Goal: Task Accomplishment & Management: Complete application form

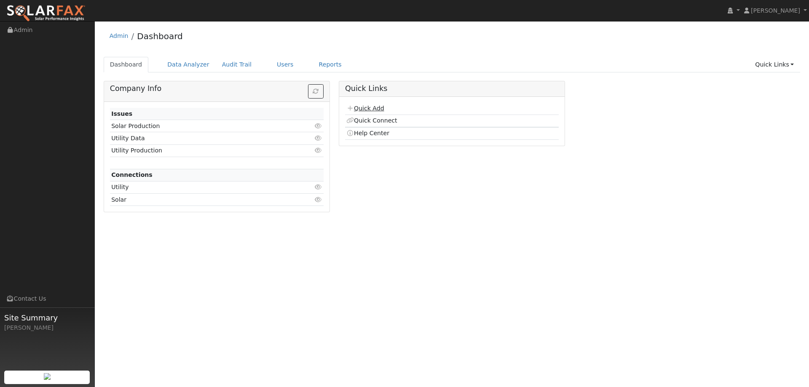
click at [368, 107] on link "Quick Add" at bounding box center [366, 108] width 38 height 7
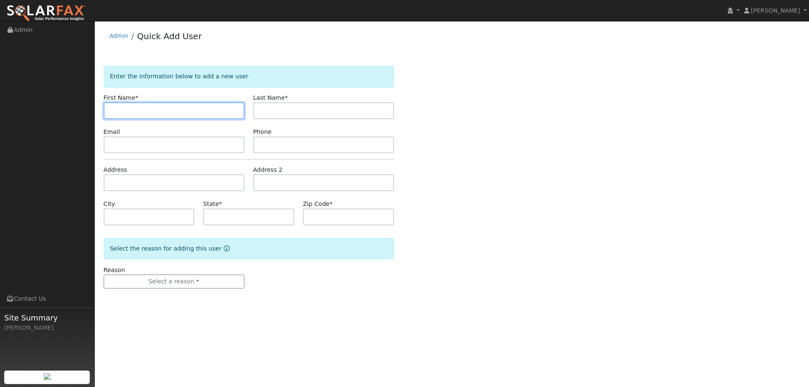
click at [113, 114] on input "text" at bounding box center [174, 110] width 141 height 17
paste input "Simon"
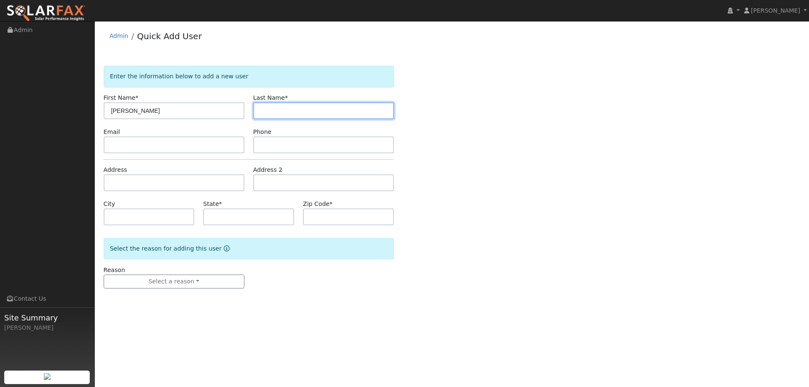
click at [274, 104] on input "text" at bounding box center [323, 110] width 141 height 17
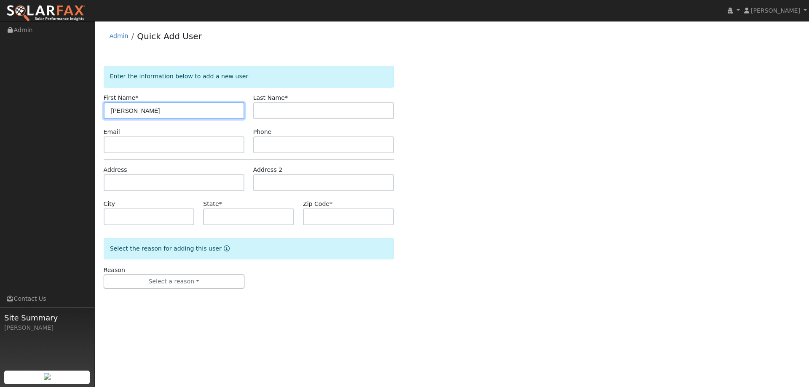
click at [113, 111] on input "Simon" at bounding box center [174, 110] width 141 height 17
type input "Simon"
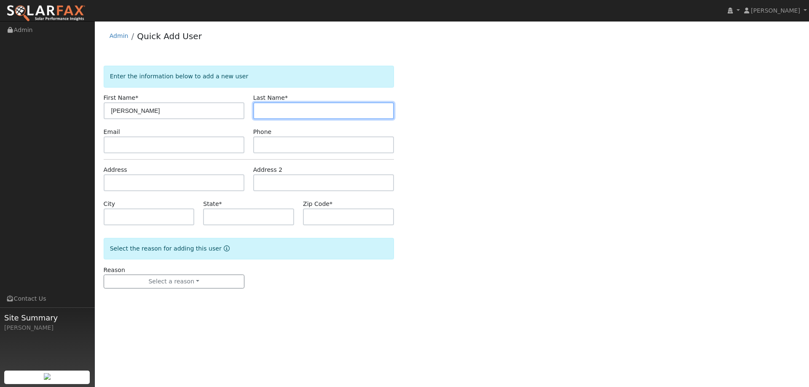
click at [274, 106] on input "text" at bounding box center [323, 110] width 141 height 17
paste input "Oshea"
click at [261, 112] on input "Oshea" at bounding box center [323, 110] width 141 height 17
type input "Oshea"
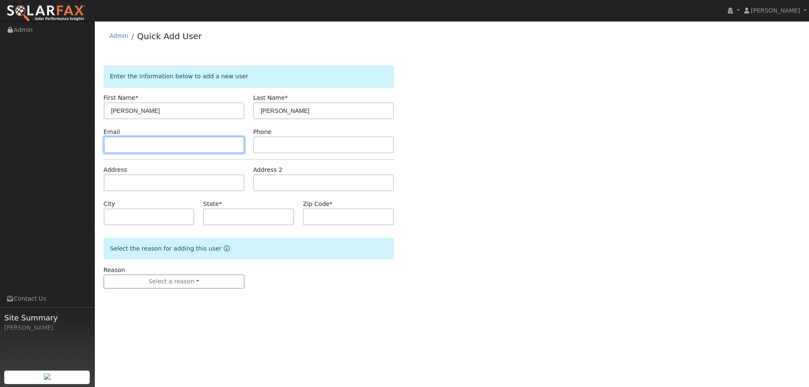
click at [194, 148] on input "text" at bounding box center [174, 145] width 141 height 17
click at [120, 145] on input "text" at bounding box center [174, 145] width 141 height 17
paste input "simon.oshea@gmail.com"
type input "simon.oshea@gmail.com"
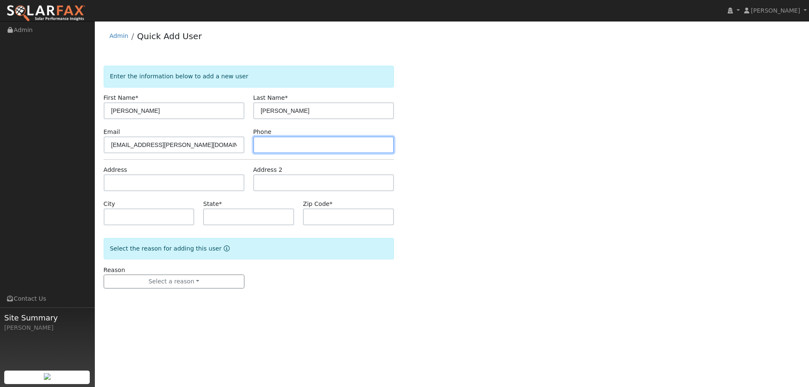
click at [277, 140] on input "text" at bounding box center [323, 145] width 141 height 17
click at [271, 142] on input "text" at bounding box center [323, 145] width 141 height 17
paste input "415-815-9265"
click at [263, 146] on input "415-815-9265" at bounding box center [323, 145] width 141 height 17
type input "415-815-9265"
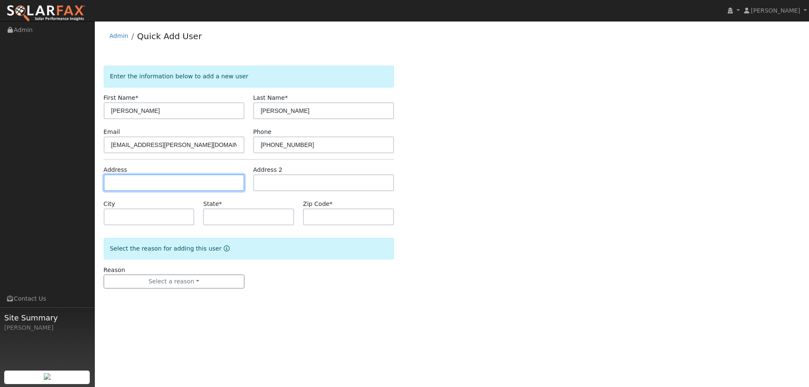
click at [157, 188] on input "text" at bounding box center [174, 183] width 141 height 17
click at [120, 180] on input "text" at bounding box center [174, 183] width 141 height 17
paste input "79 Glen Eden Ave"
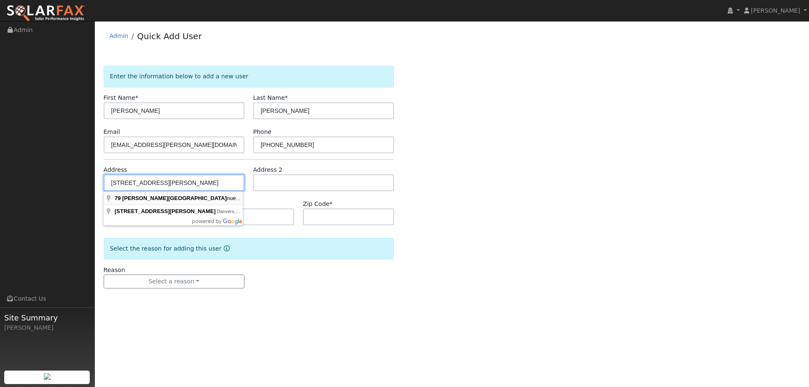
type input "79 Glen Eden Avenue"
type input "Oakland"
type input "CA"
type input "94611"
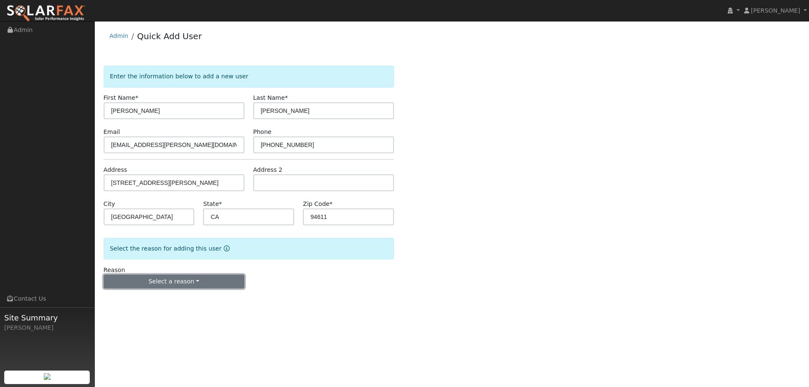
click at [172, 282] on button "Select a reason" at bounding box center [174, 282] width 141 height 14
click at [152, 298] on link "New lead" at bounding box center [150, 299] width 93 height 12
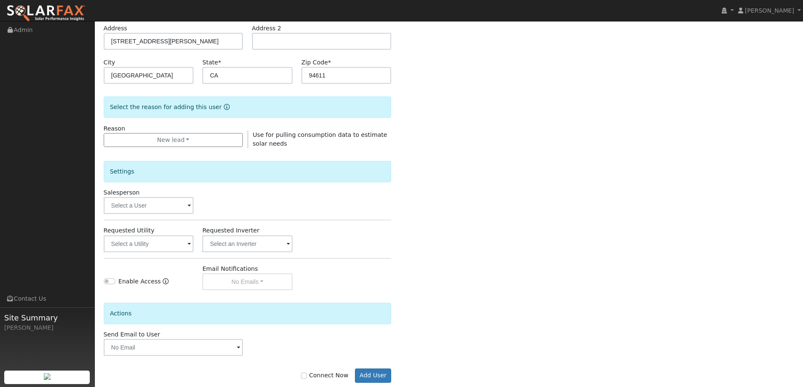
scroll to position [159, 0]
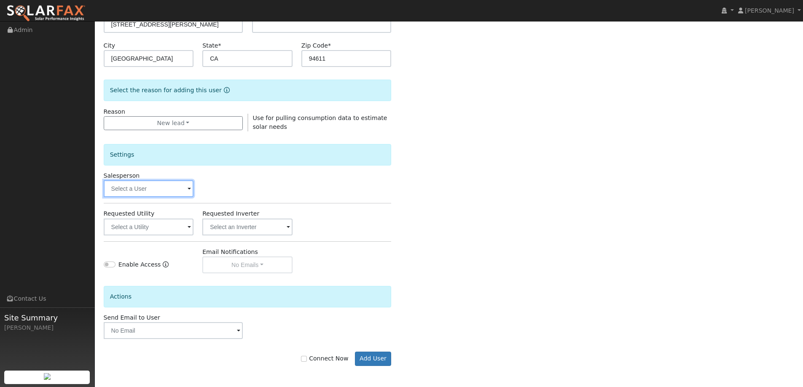
click at [177, 194] on input "text" at bounding box center [149, 188] width 90 height 17
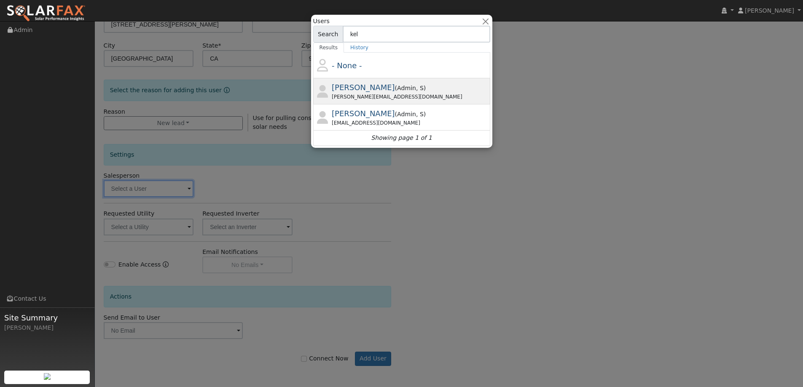
type input "kel"
click at [372, 91] on span "Kelsey Commerford" at bounding box center [363, 87] width 63 height 9
type input "Kelsey Commerford"
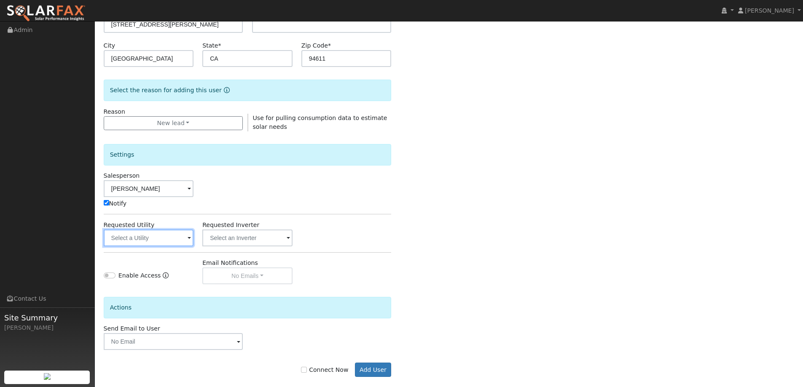
click at [156, 240] on input "text" at bounding box center [149, 238] width 90 height 17
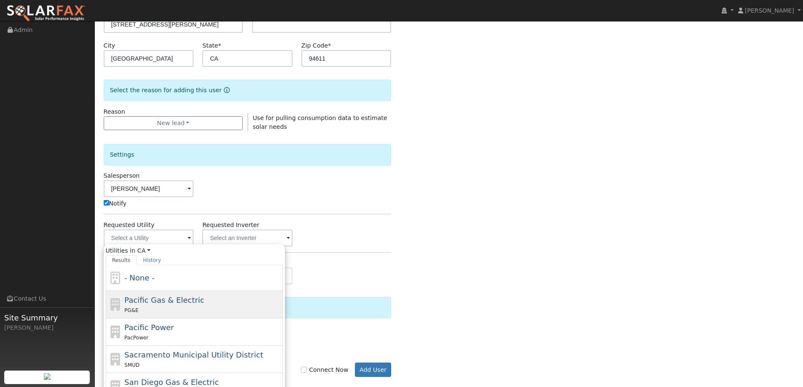
click at [208, 303] on div "Pacific Gas & Electric PG&E" at bounding box center [202, 305] width 156 height 20
type input "Pacific Gas & Electric"
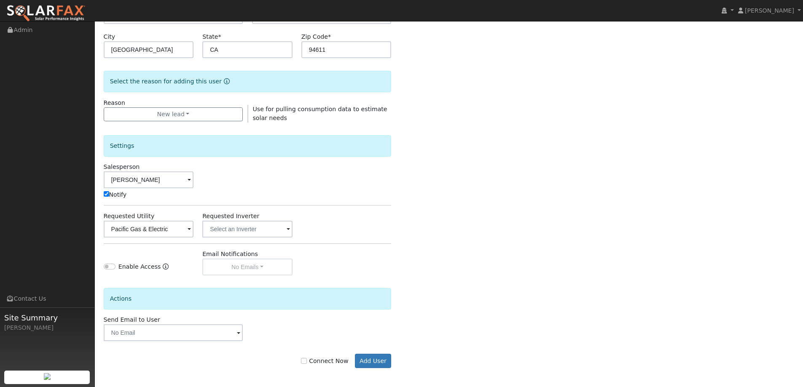
scroll to position [169, 0]
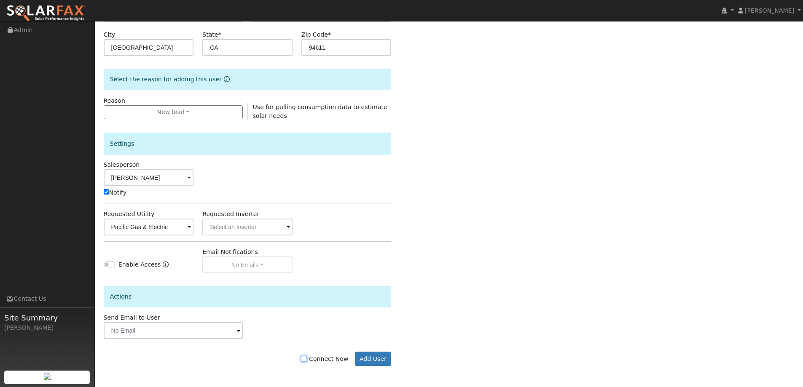
click at [307, 362] on input "Connect Now" at bounding box center [304, 359] width 6 height 6
checkbox input "true"
click at [365, 365] on button "Add User" at bounding box center [373, 359] width 37 height 14
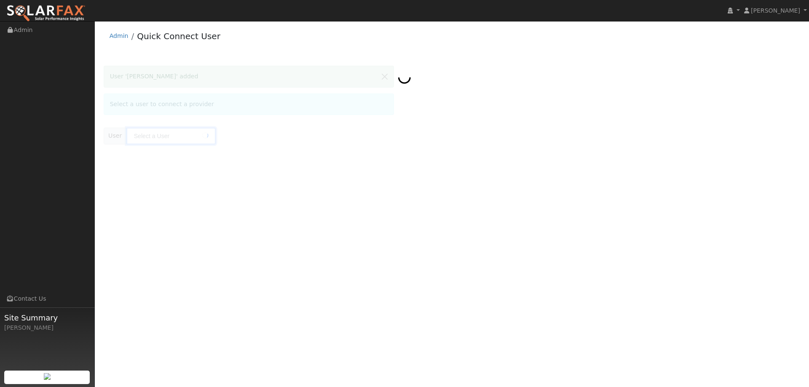
type input "Simon Oshea"
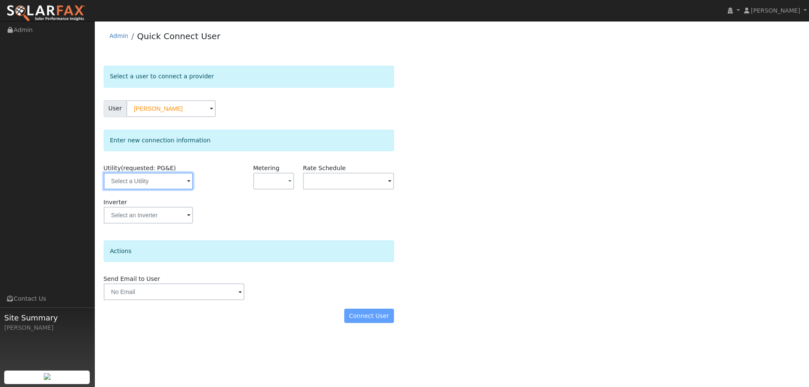
click at [165, 181] on input "text" at bounding box center [148, 181] width 89 height 17
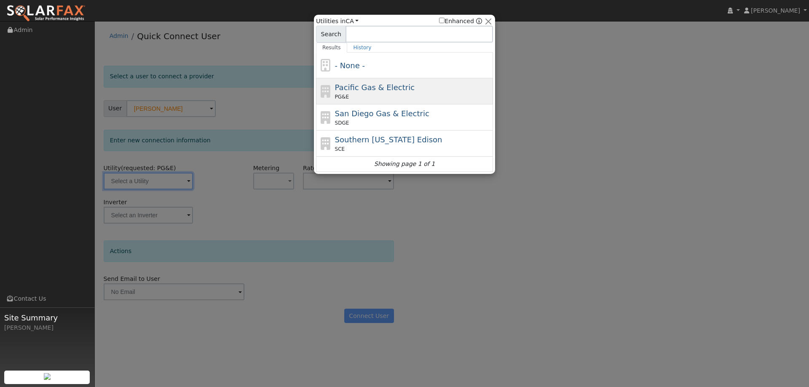
click at [361, 96] on div "PG&E" at bounding box center [413, 97] width 156 height 8
type input "PG&E"
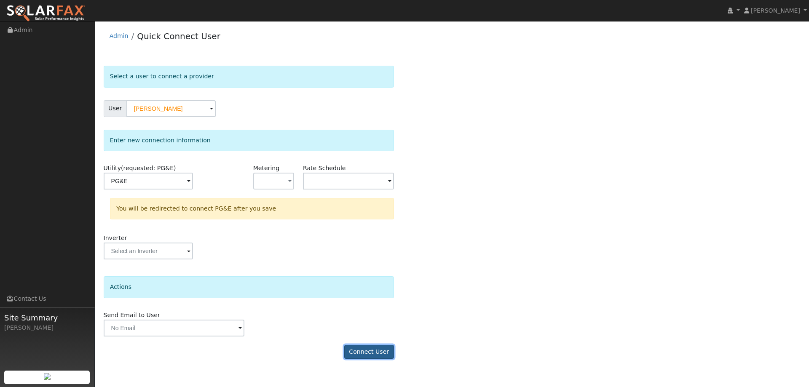
click at [369, 351] on button "Connect User" at bounding box center [369, 352] width 50 height 14
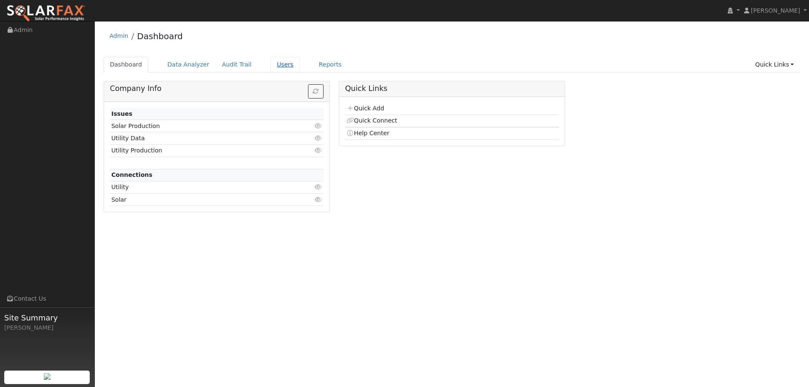
click at [279, 65] on link "Users" at bounding box center [286, 65] width 30 height 16
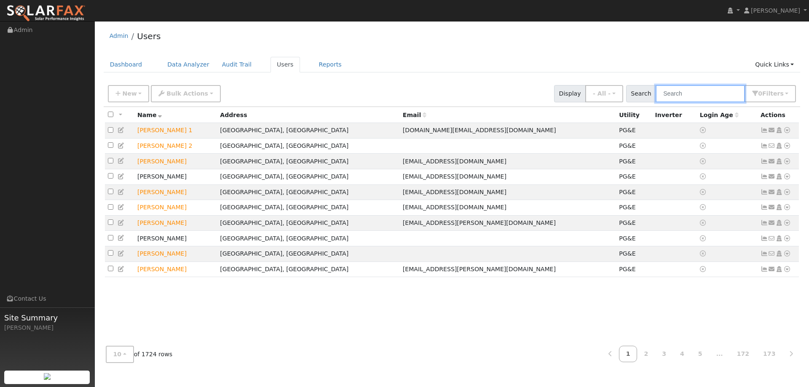
click at [691, 95] on input "text" at bounding box center [700, 93] width 89 height 17
paste input "[PERSON_NAME]"
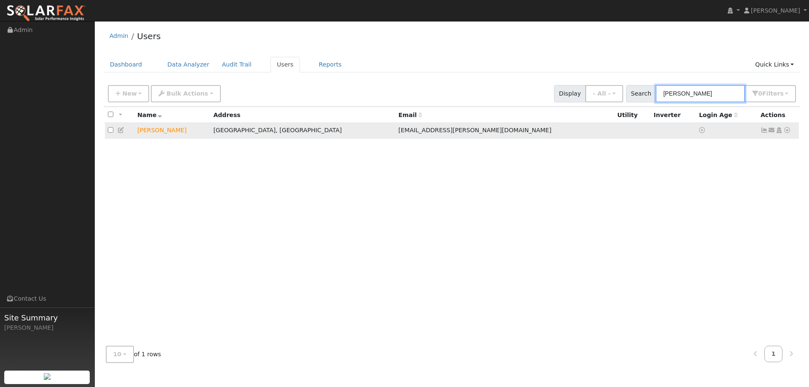
type input "[PERSON_NAME]"
click at [788, 132] on icon at bounding box center [788, 130] width 8 height 6
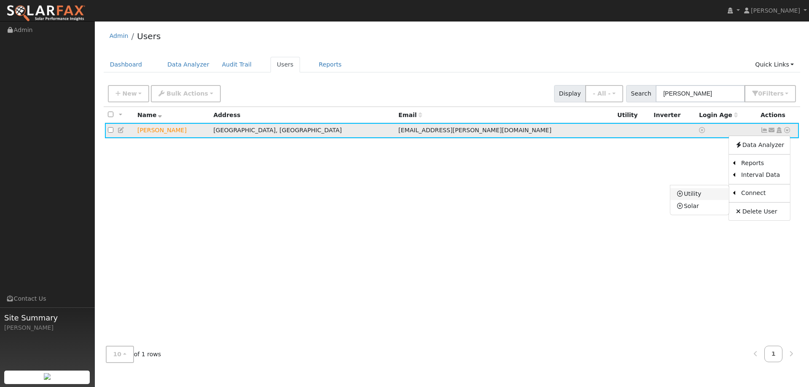
click at [720, 195] on link "Utility" at bounding box center [700, 194] width 59 height 12
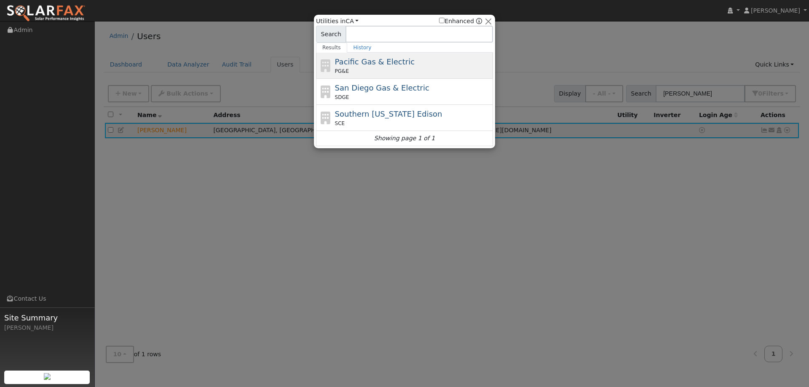
click at [443, 62] on div "Pacific Gas & Electric PG&E" at bounding box center [413, 65] width 156 height 19
